Goal: Information Seeking & Learning: Find specific page/section

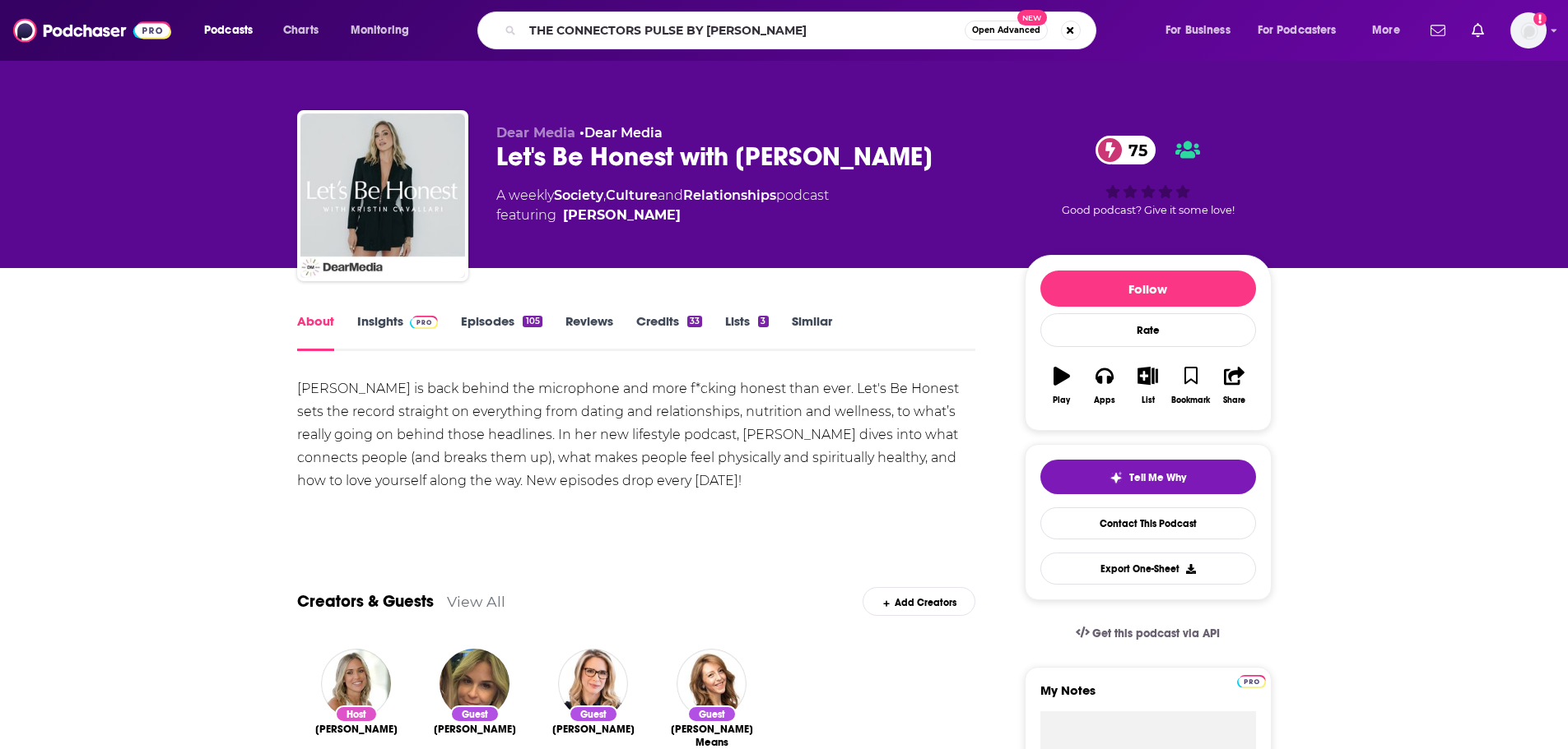
drag, startPoint x: 869, startPoint y: 30, endPoint x: 682, endPoint y: 35, distance: 187.1
click at [682, 35] on input "THE CONNECTORS PULSE BY [PERSON_NAME]" at bounding box center [743, 30] width 442 height 26
type input "THE CONNECTORS PULSE"
